Goal: Information Seeking & Learning: Learn about a topic

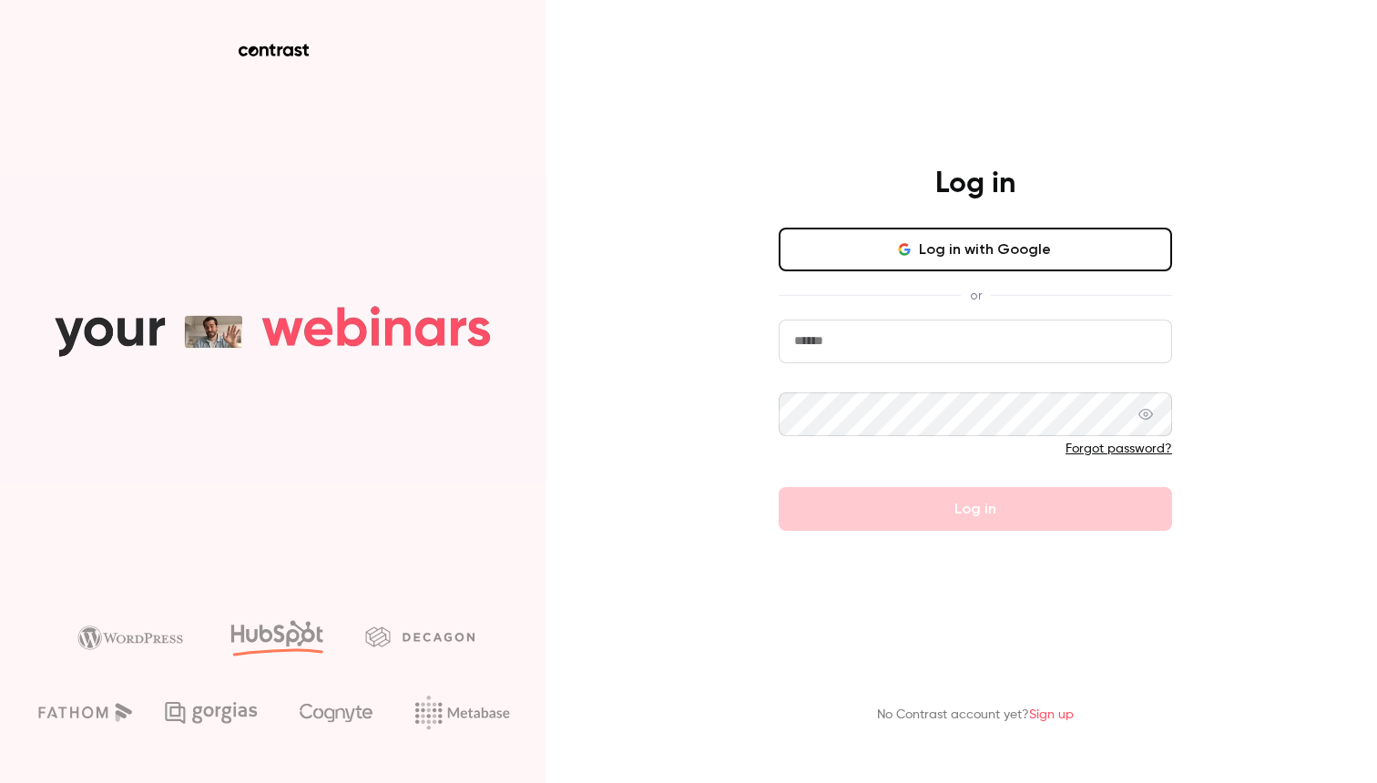
click at [1195, 123] on main "Log in Log in with Google or Forgot password? Log in No Contrast account yet? S…" at bounding box center [976, 391] width 474 height 783
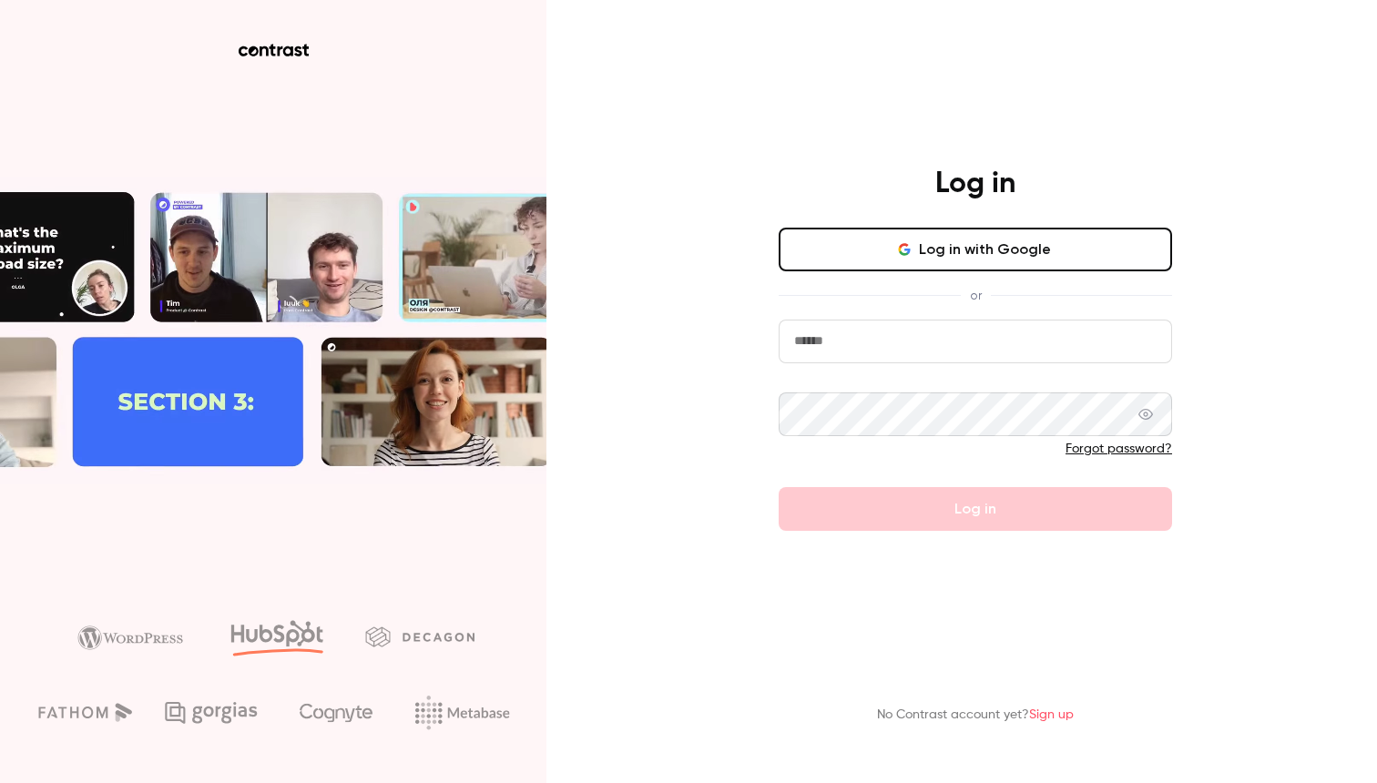
click at [1251, 186] on div "Log in Log in with Google or Forgot password? Log in No Contrast account yet? S…" at bounding box center [688, 391] width 1377 height 783
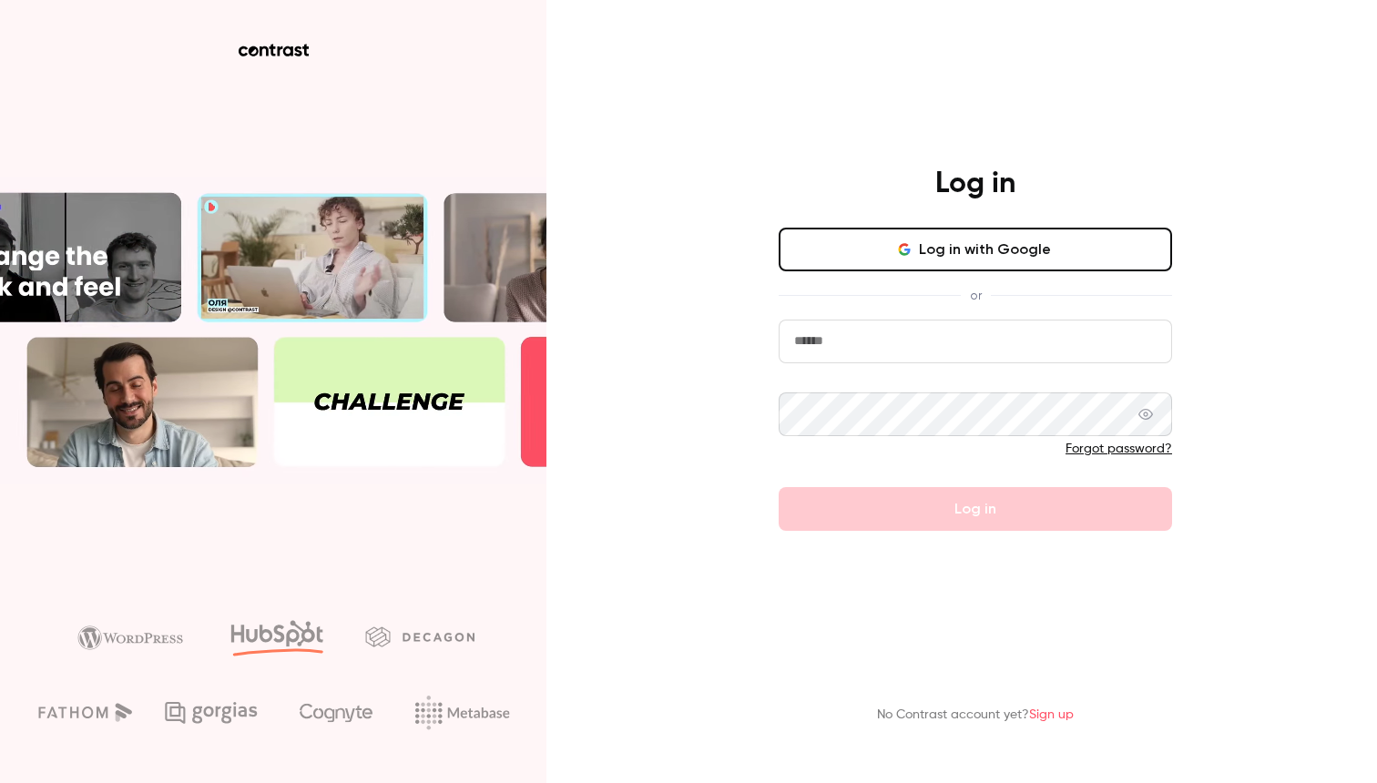
click at [973, 241] on button "Log in with Google" at bounding box center [975, 250] width 393 height 44
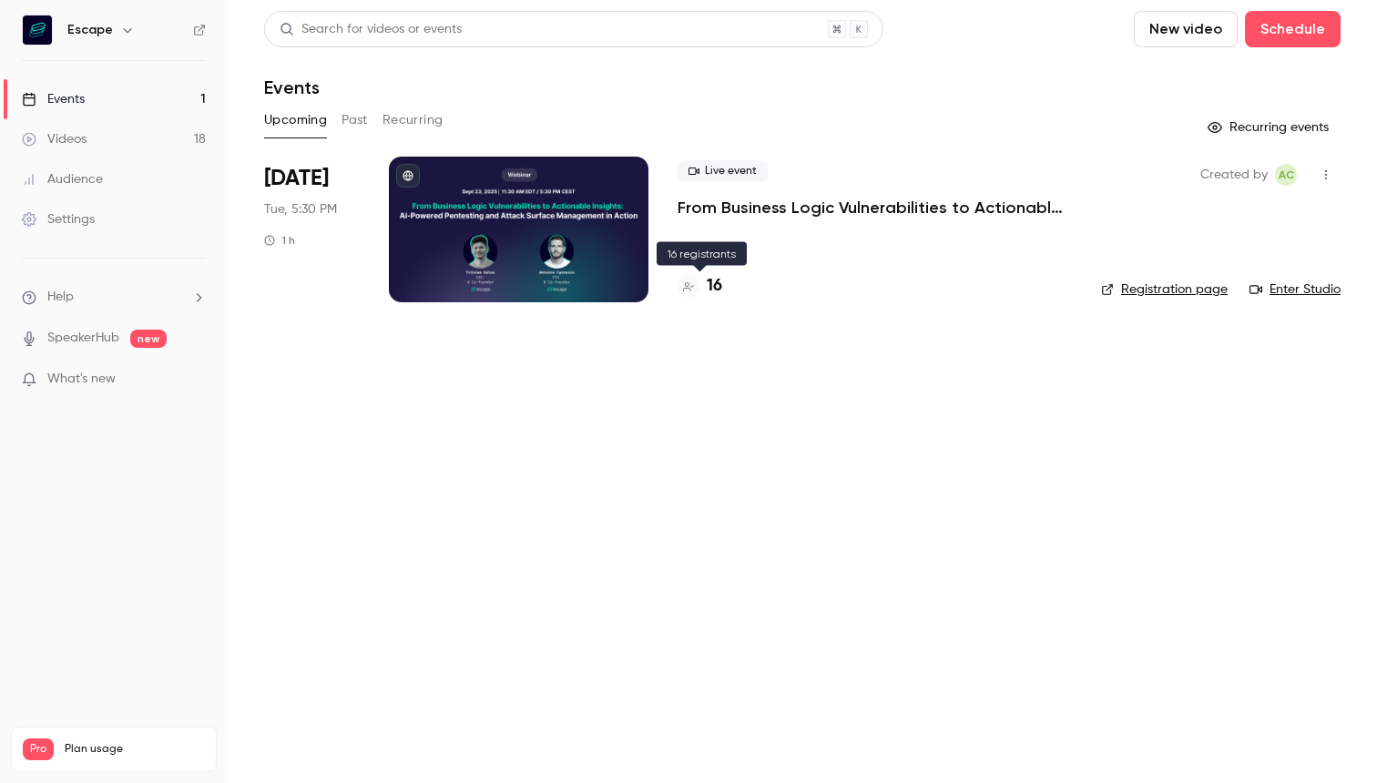
click at [709, 286] on h4 "16" at bounding box center [714, 286] width 15 height 25
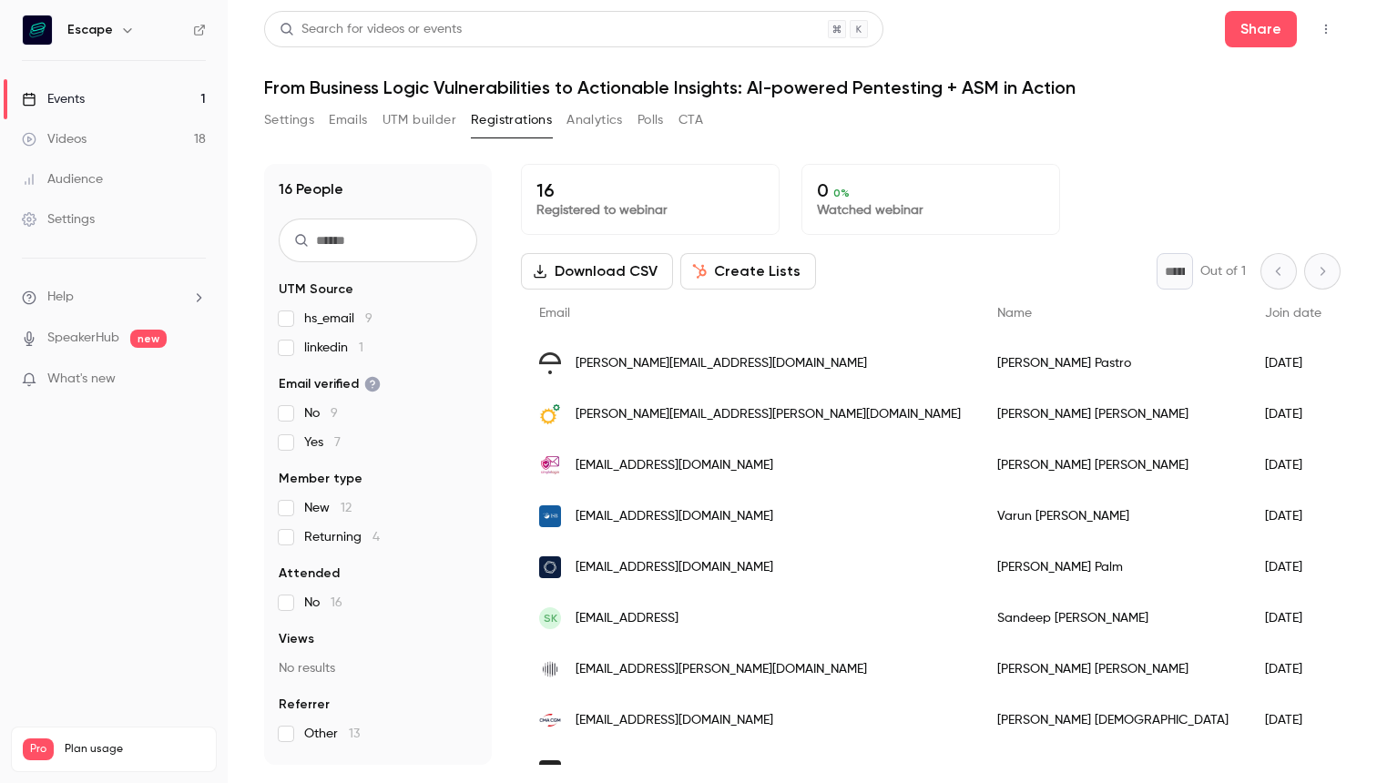
drag, startPoint x: 1306, startPoint y: 272, endPoint x: 1234, endPoint y: 310, distance: 81.1
click at [1306, 272] on div "* Out of 1" at bounding box center [1249, 271] width 184 height 36
